Goal: Transaction & Acquisition: Purchase product/service

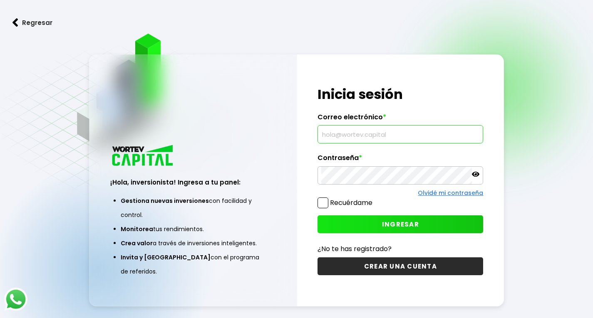
click at [361, 133] on input "text" at bounding box center [400, 134] width 158 height 17
type input "S"
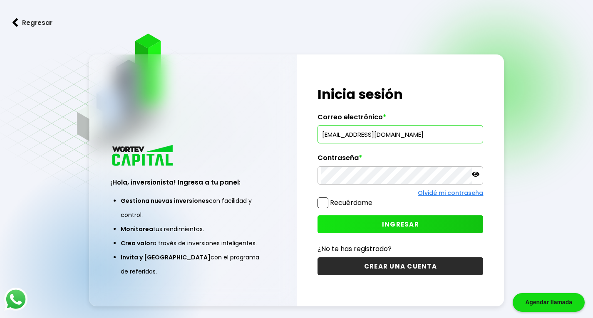
type input "[EMAIL_ADDRESS][DOMAIN_NAME]"
click at [474, 175] on icon at bounding box center [475, 174] width 7 height 5
click at [388, 224] on span "INGRESAR" at bounding box center [400, 224] width 37 height 9
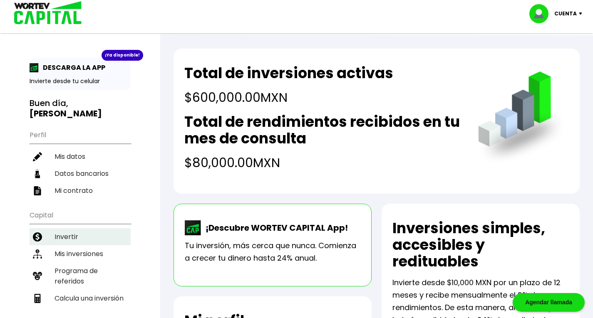
click at [63, 228] on li "Invertir" at bounding box center [80, 236] width 101 height 17
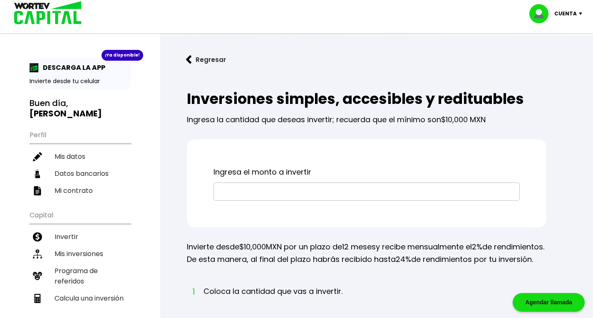
click at [242, 191] on input "text" at bounding box center [366, 191] width 299 height 17
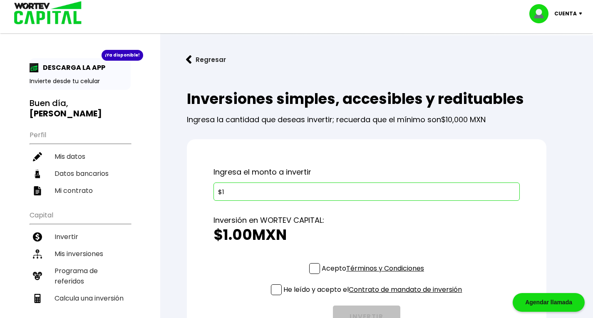
type input "$100,000"
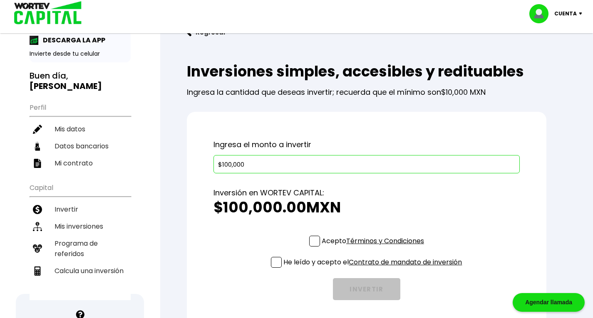
scroll to position [42, 0]
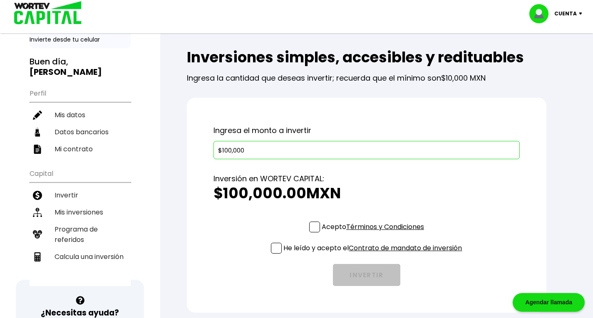
click at [312, 226] on span at bounding box center [314, 227] width 11 height 11
click at [374, 233] on input "Acepto Términos y Condiciones" at bounding box center [374, 233] width 0 height 0
click at [277, 249] on span at bounding box center [276, 248] width 11 height 11
click at [374, 255] on input "He leído y acepto el Contrato de mandato de inversión" at bounding box center [374, 255] width 0 height 0
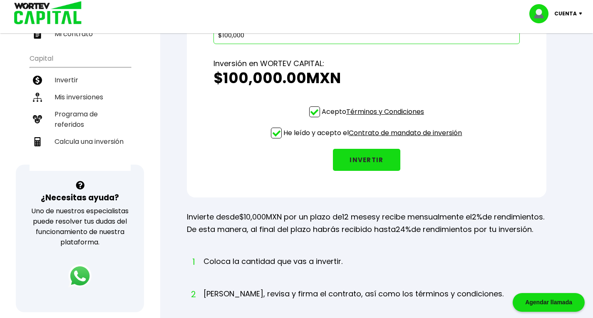
scroll to position [166, 0]
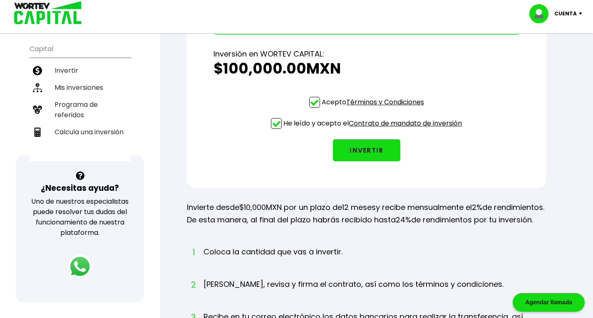
click at [376, 149] on button "INVERTIR" at bounding box center [366, 150] width 67 height 22
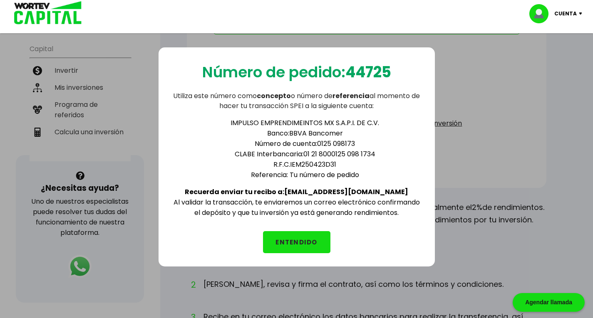
click at [297, 242] on button "ENTENDIDO" at bounding box center [296, 242] width 67 height 22
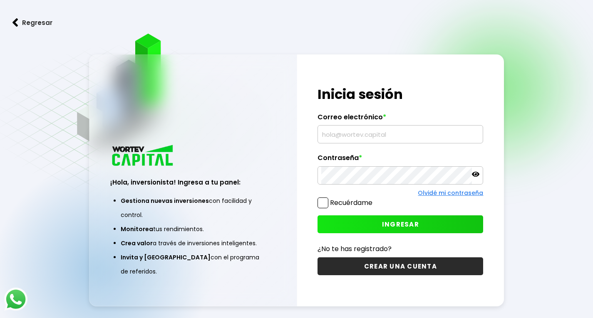
click at [369, 134] on input "text" at bounding box center [400, 134] width 158 height 17
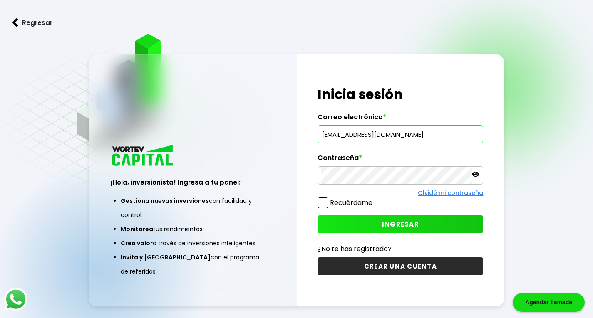
type input "[EMAIL_ADDRESS][DOMAIN_NAME]"
click at [474, 173] on icon at bounding box center [475, 174] width 7 height 5
click at [403, 225] on span "INGRESAR" at bounding box center [400, 224] width 37 height 9
click at [359, 132] on input "text" at bounding box center [400, 134] width 158 height 17
type input "silviaaguilarm@hotmail.com"
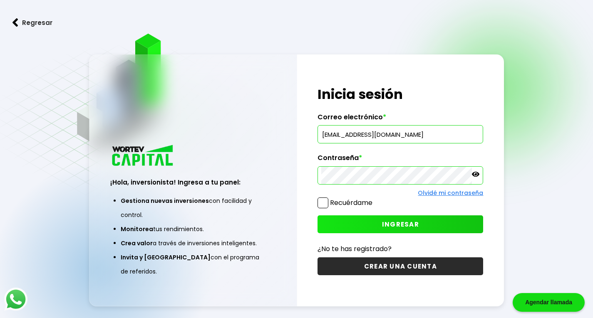
click at [476, 173] on icon at bounding box center [475, 174] width 7 height 5
click at [398, 224] on span "INGRESAR" at bounding box center [400, 224] width 37 height 9
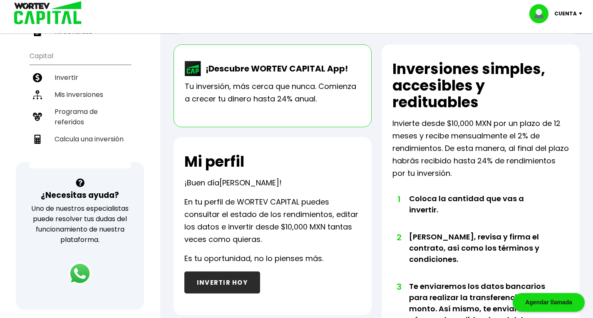
scroll to position [79, 0]
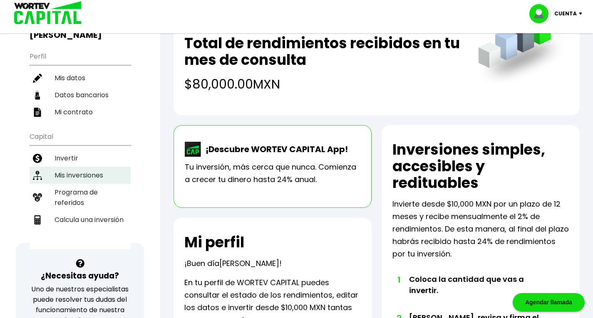
click at [93, 167] on li "Mis inversiones" at bounding box center [80, 175] width 101 height 17
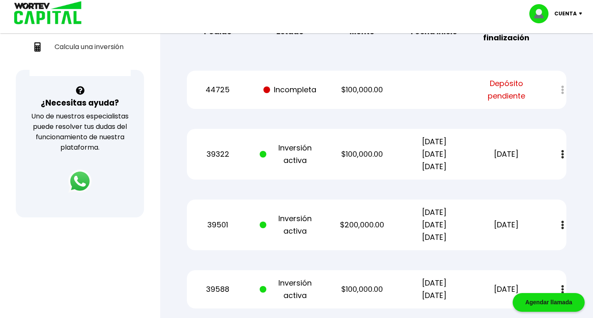
scroll to position [168, 0]
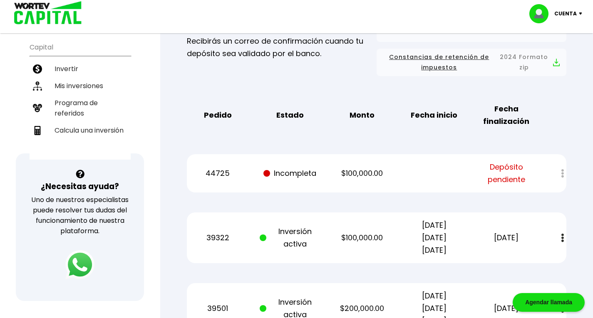
click at [84, 266] on img at bounding box center [79, 264] width 29 height 29
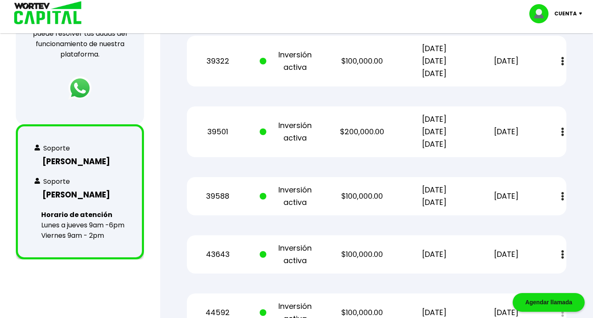
scroll to position [376, 0]
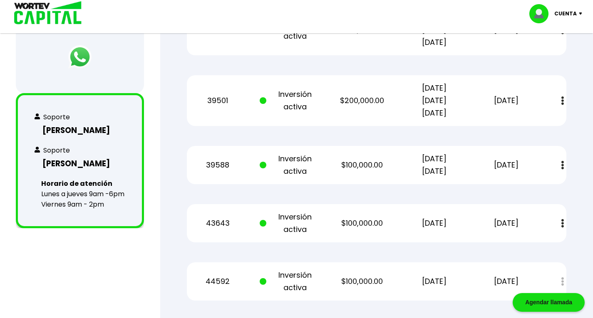
click at [77, 183] on p "Horario de atención Lunes a jueves 9am -6pm Viernes 9am - 2pm" at bounding box center [80, 193] width 90 height 31
click at [88, 179] on b "Horario de atención" at bounding box center [76, 184] width 71 height 10
click at [78, 158] on h3 "[PERSON_NAME]" at bounding box center [80, 164] width 91 height 12
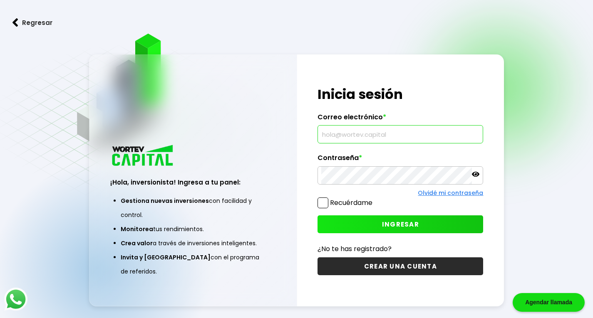
click at [388, 131] on input "text" at bounding box center [400, 134] width 158 height 17
type input "[EMAIL_ADDRESS][DOMAIN_NAME]"
click at [497, 183] on div "¡Hola, inversionista! Ingresa tus credenciales para iniciar sesión Inicia sesió…" at bounding box center [400, 180] width 207 height 252
drag, startPoint x: 496, startPoint y: 187, endPoint x: 493, endPoint y: 245, distance: 58.3
click at [494, 235] on div "¡Hola, inversionista! Ingresa tus credenciales para iniciar sesión Inicia sesió…" at bounding box center [400, 180] width 207 height 252
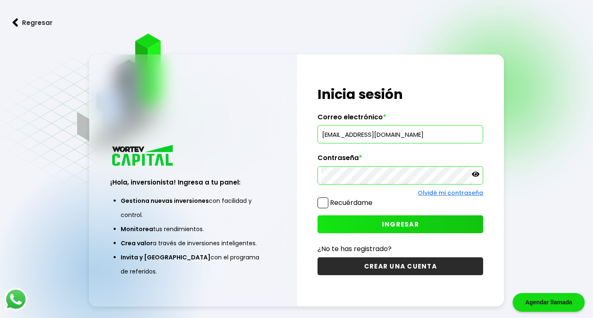
click at [476, 176] on icon at bounding box center [475, 174] width 7 height 5
click at [403, 223] on span "INGRESAR" at bounding box center [400, 224] width 37 height 9
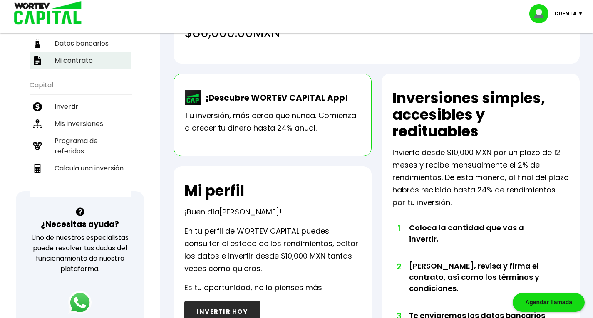
scroll to position [37, 0]
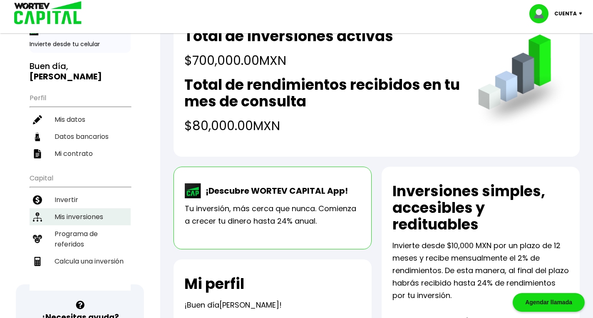
click at [84, 208] on li "Mis inversiones" at bounding box center [80, 216] width 101 height 17
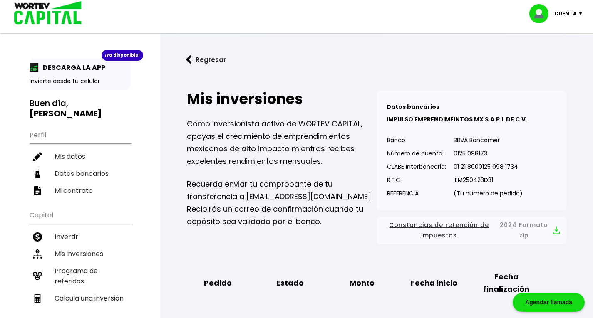
click at [562, 8] on p "Cuenta" at bounding box center [565, 13] width 22 height 12
click at [543, 54] on li "Cerrar sesión" at bounding box center [556, 55] width 67 height 17
